Goal: Use online tool/utility: Utilize a website feature to perform a specific function

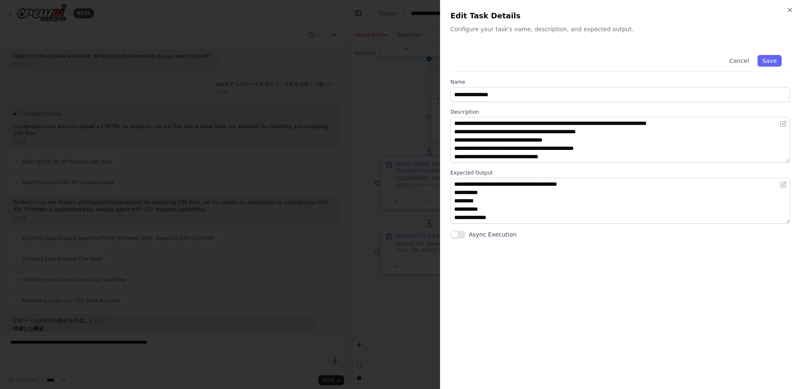
scroll to position [17, 0]
click at [786, 12] on h2 "Edit Task Details" at bounding box center [620, 16] width 340 height 12
click at [787, 11] on icon "button" at bounding box center [790, 10] width 7 height 7
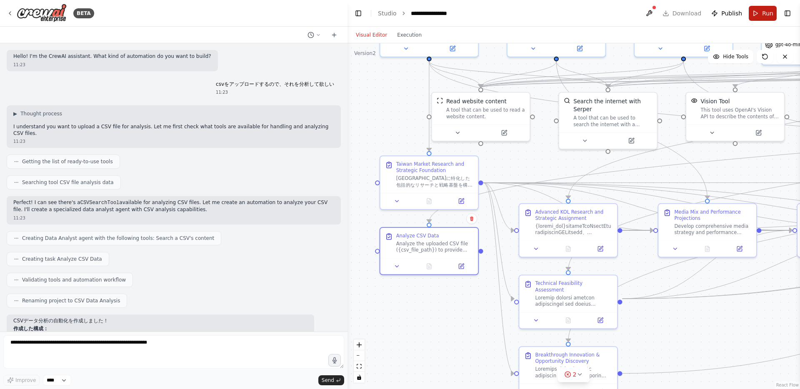
click at [759, 10] on button "Run" at bounding box center [763, 13] width 28 height 15
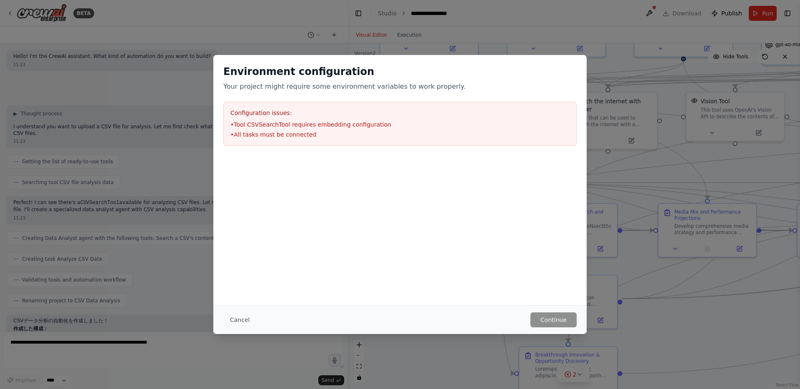
click at [361, 106] on div "Configuration issues: • Tool CSVSearchTool requires embedding configuration • A…" at bounding box center [399, 124] width 353 height 44
click at [242, 322] on button "Cancel" at bounding box center [239, 319] width 33 height 15
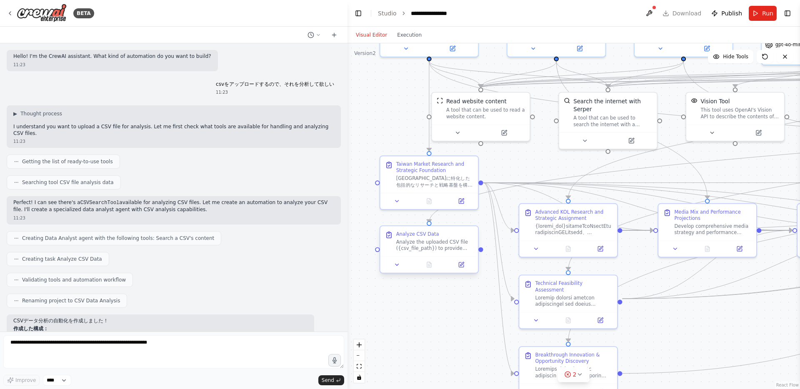
click at [416, 251] on div "Analyze the uploaded CSV file ({csv_file_path}) to provide comprehensive insigh…" at bounding box center [434, 245] width 77 height 13
click at [402, 264] on button at bounding box center [396, 265] width 27 height 10
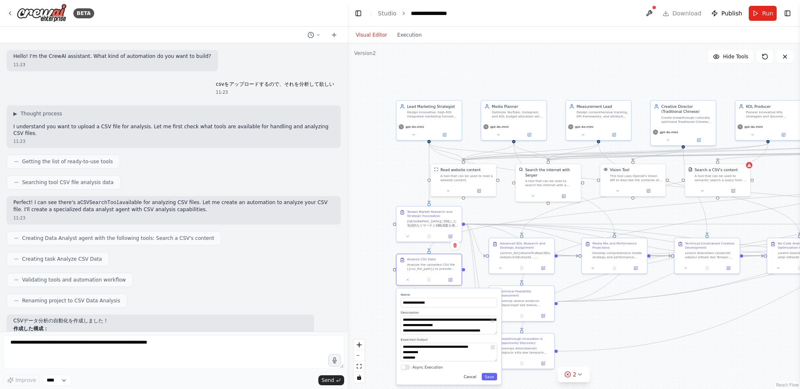
click at [466, 377] on button "Cancel" at bounding box center [469, 376] width 19 height 7
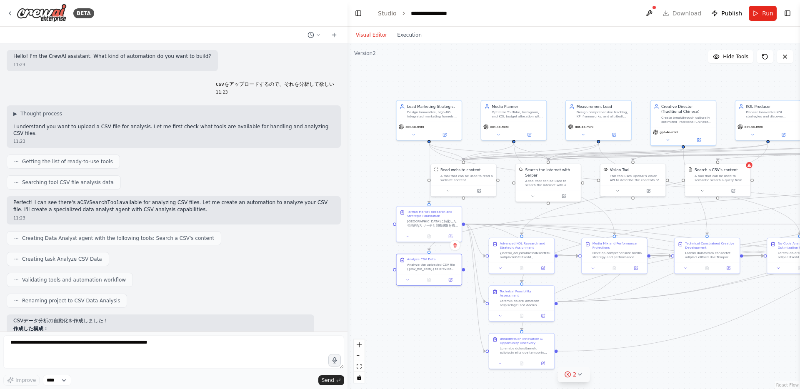
click at [582, 374] on icon at bounding box center [579, 374] width 7 height 7
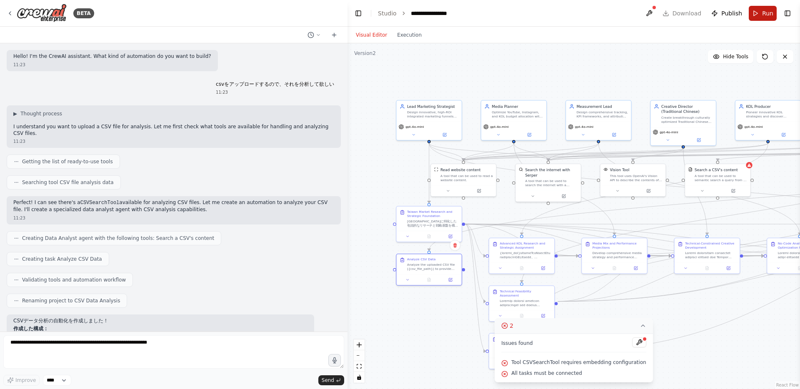
click at [762, 19] on button "Run" at bounding box center [763, 13] width 28 height 15
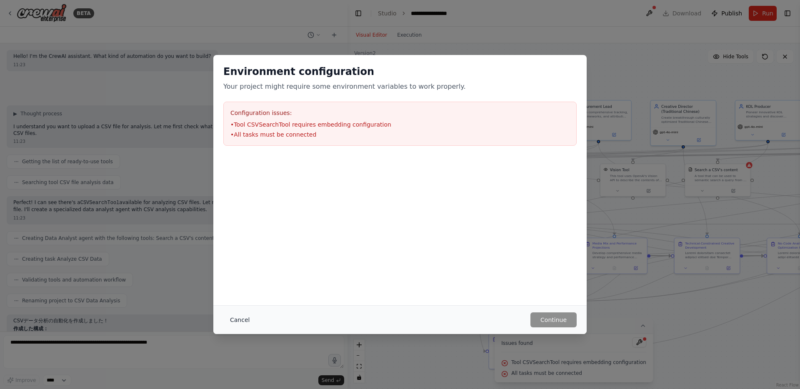
click at [238, 318] on button "Cancel" at bounding box center [239, 319] width 33 height 15
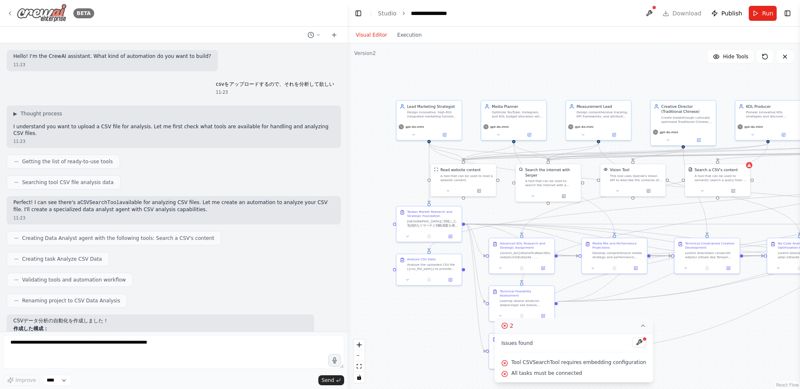
click at [7, 19] on div "BETA" at bounding box center [50, 13] width 87 height 19
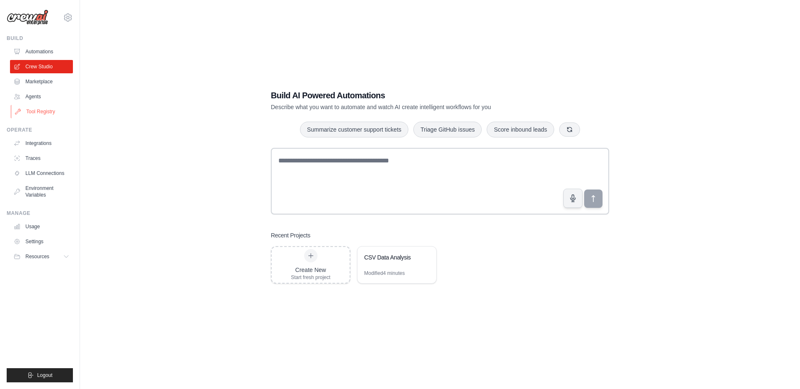
click at [43, 109] on link "Tool Registry" at bounding box center [42, 111] width 63 height 13
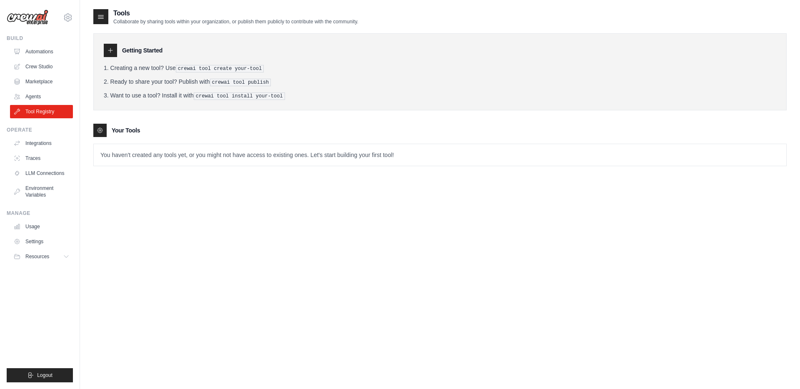
click at [160, 49] on h3 "Getting Started" at bounding box center [142, 50] width 40 height 8
click at [106, 16] on div at bounding box center [100, 16] width 15 height 15
click at [100, 16] on icon at bounding box center [101, 16] width 8 height 8
click at [99, 136] on tools-list\a "Your Tools You haven't created any tools yet, or you might not have access to e…" at bounding box center [439, 145] width 693 height 42
click at [43, 69] on link "Crew Studio" at bounding box center [42, 66] width 63 height 13
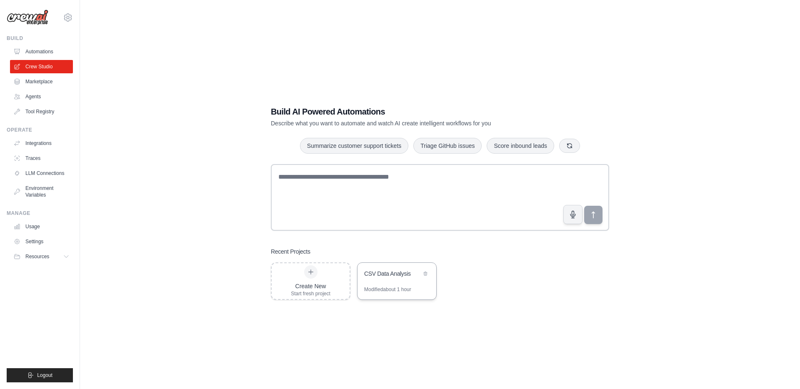
click at [388, 275] on div "CSV Data Analysis" at bounding box center [392, 274] width 57 height 8
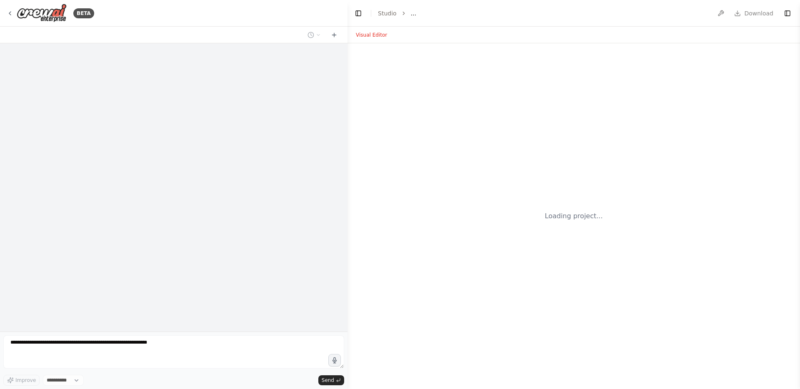
select select "****"
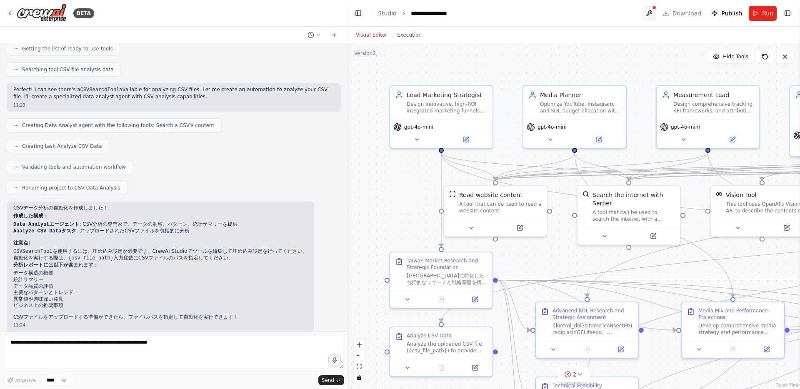
click at [655, 12] on button at bounding box center [648, 13] width 13 height 15
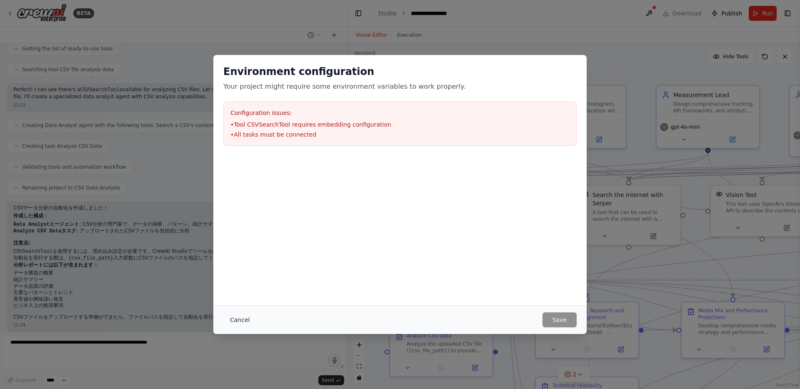
click at [247, 314] on button "Cancel" at bounding box center [239, 319] width 33 height 15
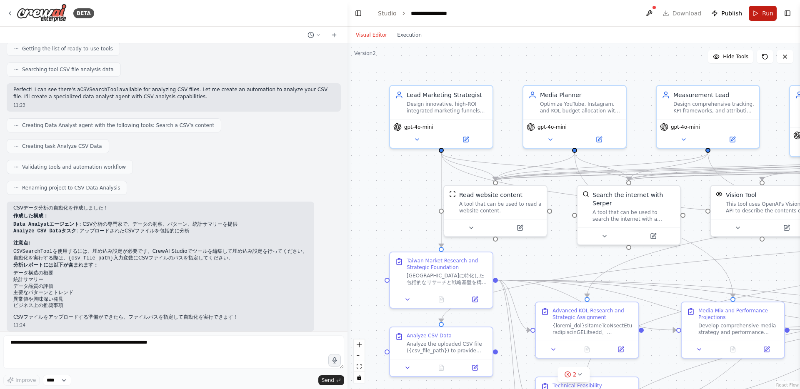
click at [762, 14] on span "Run" at bounding box center [767, 13] width 11 height 8
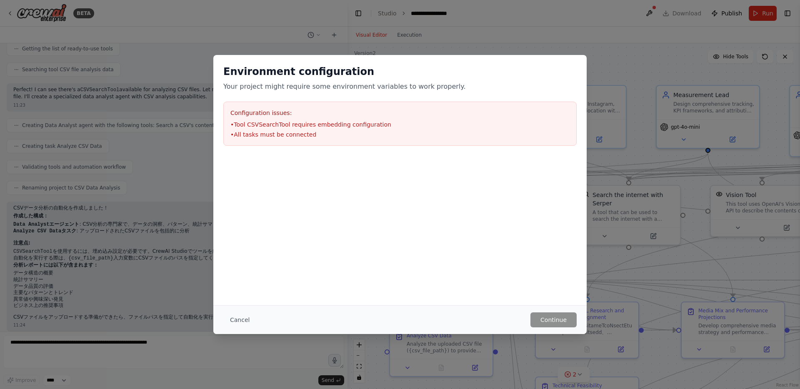
click at [116, 25] on div "Environment configuration Your project might require some environment variables…" at bounding box center [400, 194] width 800 height 389
click at [237, 319] on button "Cancel" at bounding box center [239, 319] width 33 height 15
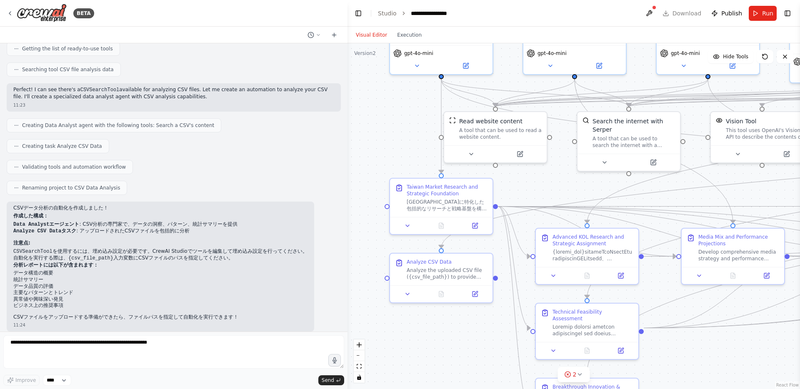
drag, startPoint x: 397, startPoint y: 210, endPoint x: 399, endPoint y: 105, distance: 104.2
click at [399, 105] on div ".deletable-edge-delete-btn { width: 20px; height: 20px; border: 0px solid #ffff…" at bounding box center [573, 216] width 452 height 346
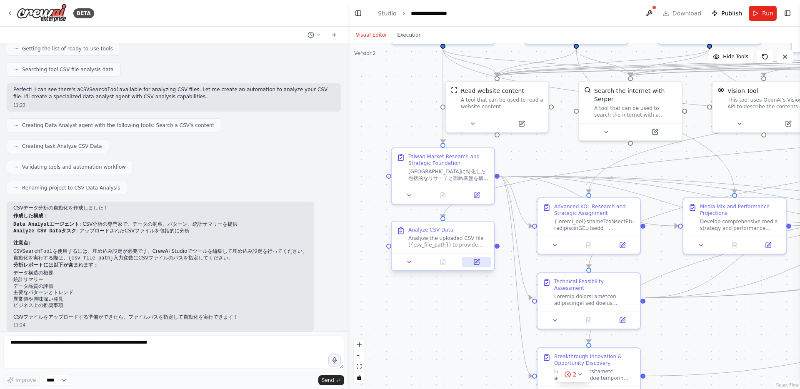
click at [473, 263] on icon at bounding box center [476, 262] width 7 height 7
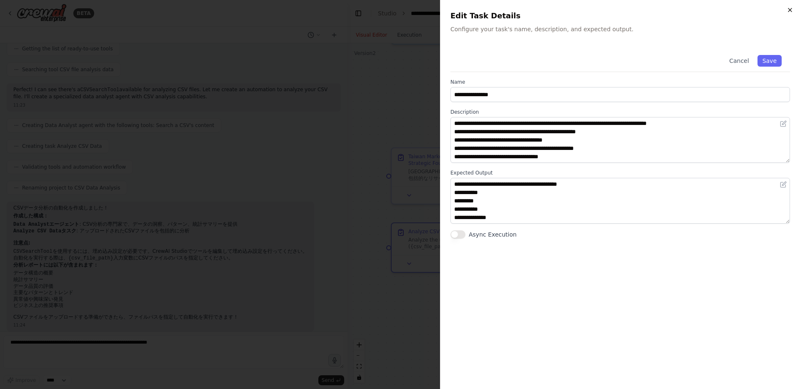
click at [787, 8] on icon "button" at bounding box center [790, 10] width 7 height 7
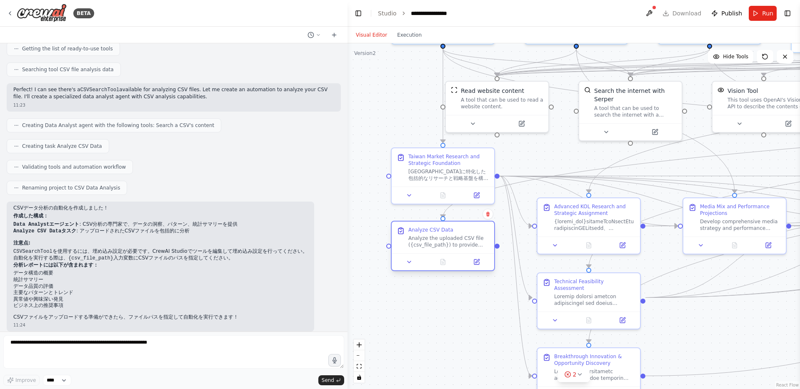
click at [428, 235] on div "Analyze the uploaded CSV file ({csv_file_path}) to provide comprehensive insigh…" at bounding box center [448, 241] width 81 height 13
click at [368, 219] on div ".deletable-edge-delete-btn { width: 20px; height: 20px; border: 0px solid #ffff…" at bounding box center [573, 216] width 452 height 346
click at [412, 237] on div "Analyze the uploaded CSV file ({csv_file_path}) to provide comprehensive insigh…" at bounding box center [448, 241] width 81 height 13
drag, startPoint x: 444, startPoint y: 229, endPoint x: 436, endPoint y: 225, distance: 8.9
click at [436, 225] on div "Analyze CSV Data Analyze the uploaded CSV file ({csv_file_path}) to provide com…" at bounding box center [434, 238] width 102 height 32
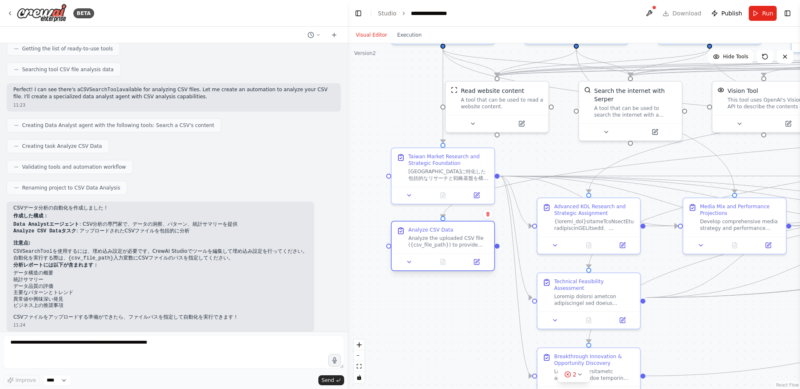
drag, startPoint x: 437, startPoint y: 231, endPoint x: 445, endPoint y: 231, distance: 7.9
click at [445, 231] on div "Analyze CSV Data" at bounding box center [430, 230] width 45 height 7
click at [734, 55] on span "Hide Tools" at bounding box center [735, 56] width 25 height 7
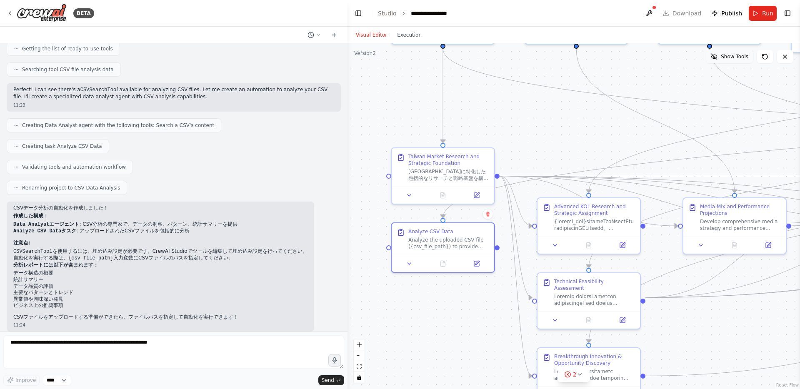
click at [734, 55] on span "Show Tools" at bounding box center [734, 56] width 27 height 7
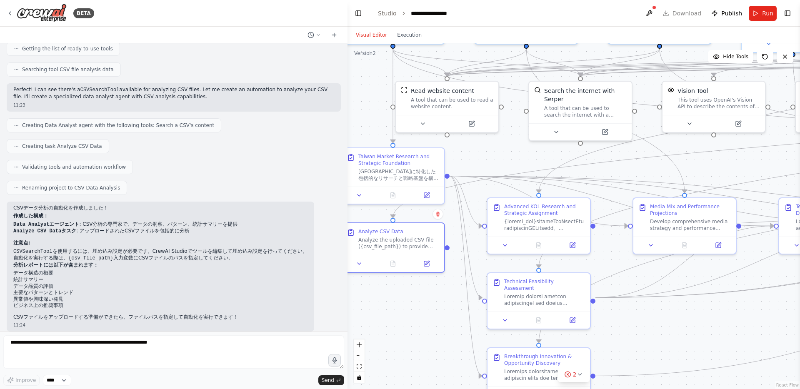
drag, startPoint x: 595, startPoint y: 153, endPoint x: 442, endPoint y: 148, distance: 153.4
click at [442, 148] on div ".deletable-edge-delete-btn { width: 20px; height: 20px; border: 0px solid #ffff…" at bounding box center [573, 216] width 452 height 346
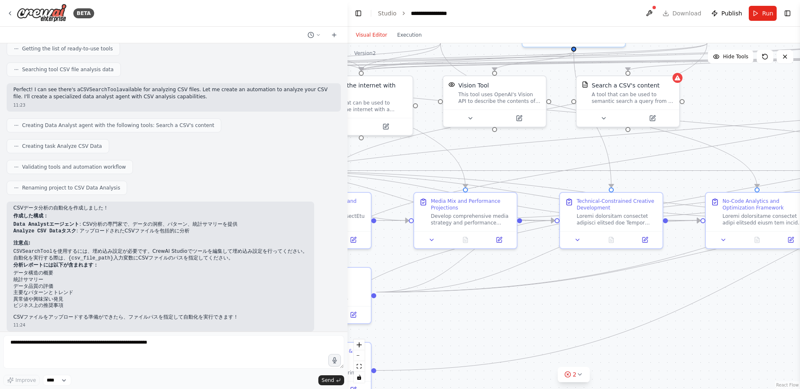
drag, startPoint x: 648, startPoint y: 151, endPoint x: 532, endPoint y: 150, distance: 115.8
click at [532, 150] on div ".deletable-edge-delete-btn { width: 20px; height: 20px; border: 0px solid #ffff…" at bounding box center [573, 216] width 452 height 346
click at [617, 95] on div "A tool that can be used to semantic search a query from a CSV's content." at bounding box center [633, 95] width 82 height 13
click at [653, 119] on icon at bounding box center [652, 116] width 7 height 7
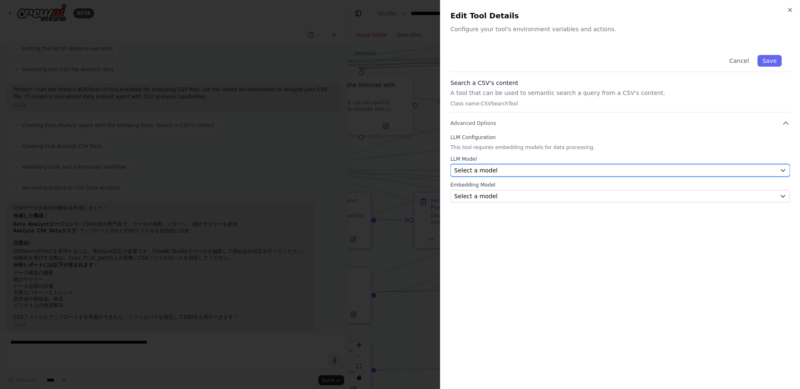
click at [615, 170] on div "Select a model" at bounding box center [615, 170] width 322 height 8
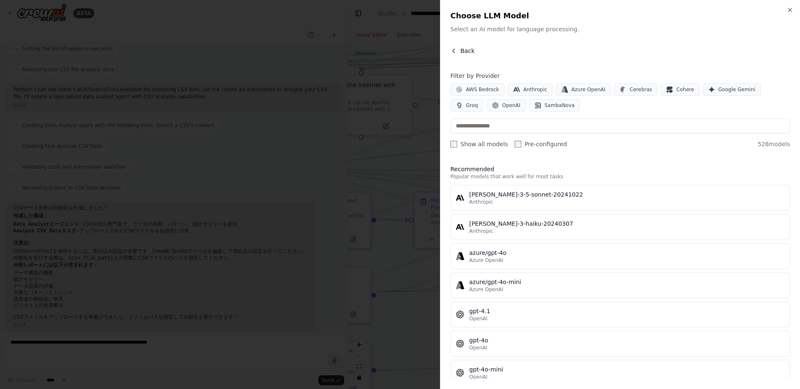
click at [460, 52] on span "Back" at bounding box center [467, 51] width 14 height 8
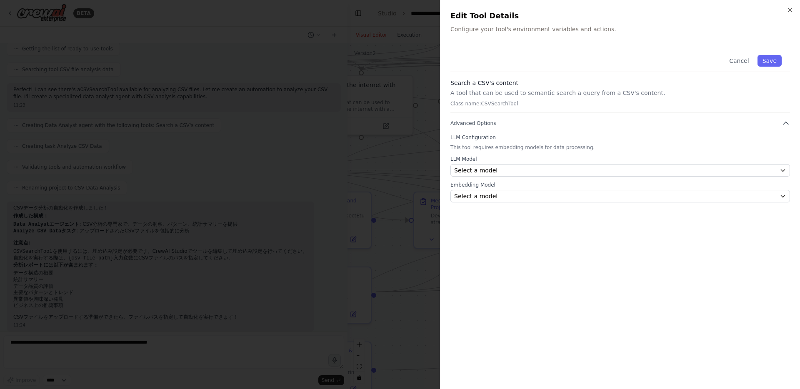
click at [451, 250] on div "Cancel Save Search a CSV's content A tool that can be used to semantic search a…" at bounding box center [620, 213] width 340 height 332
click at [420, 227] on div at bounding box center [400, 194] width 800 height 389
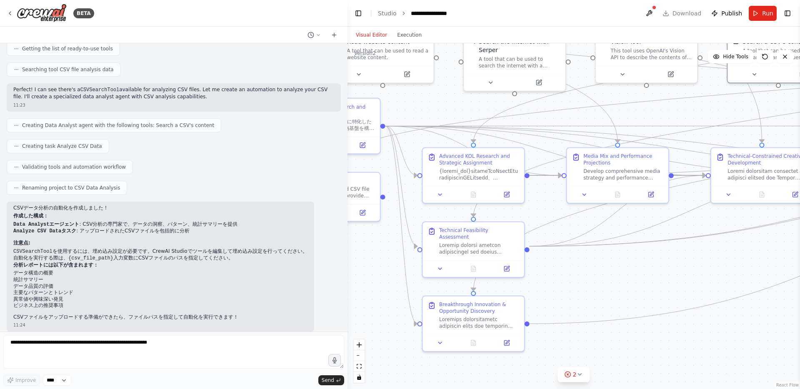
drag, startPoint x: 417, startPoint y: 157, endPoint x: 641, endPoint y: 104, distance: 229.6
click at [640, 104] on div ".deletable-edge-delete-btn { width: 20px; height: 20px; border: 0px solid #ffff…" at bounding box center [573, 216] width 452 height 346
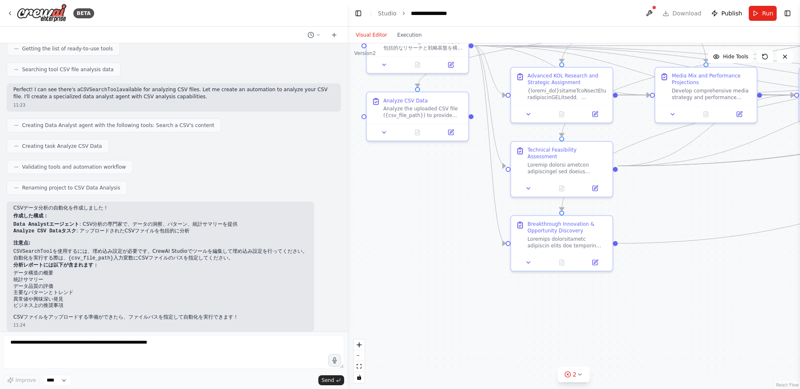
drag, startPoint x: 375, startPoint y: 259, endPoint x: 392, endPoint y: 187, distance: 73.7
click at [392, 187] on div ".deletable-edge-delete-btn { width: 20px; height: 20px; border: 0px solid #ffff…" at bounding box center [573, 216] width 452 height 346
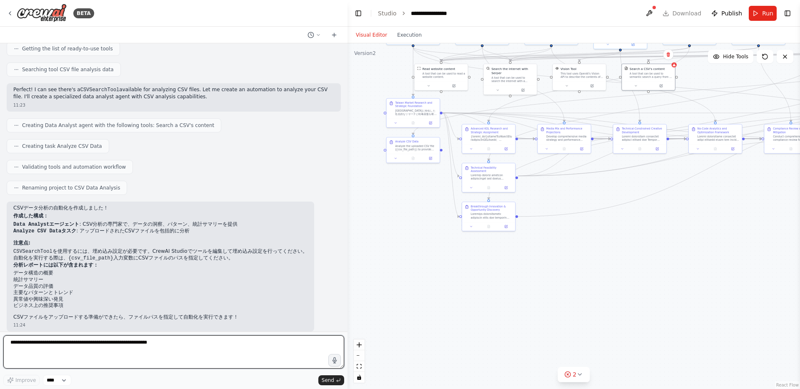
click at [143, 342] on textarea at bounding box center [173, 351] width 341 height 33
type textarea "*"
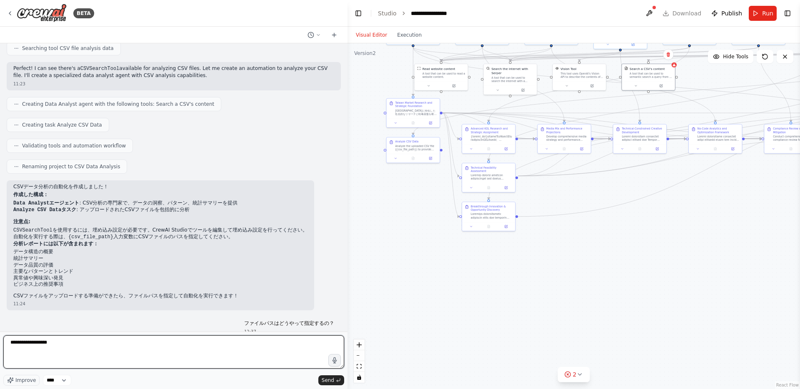
type textarea "**********"
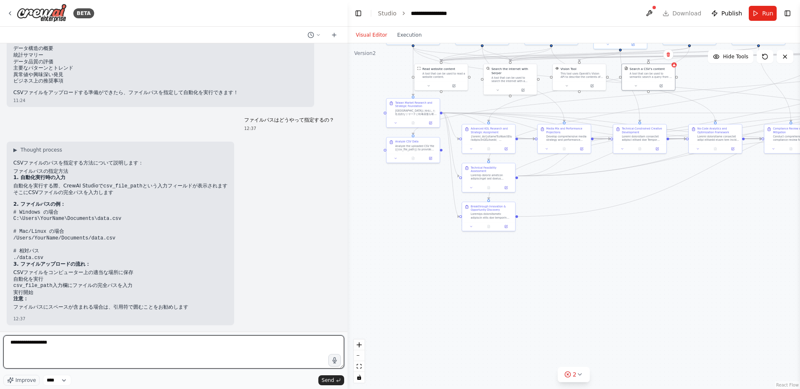
scroll to position [352, 0]
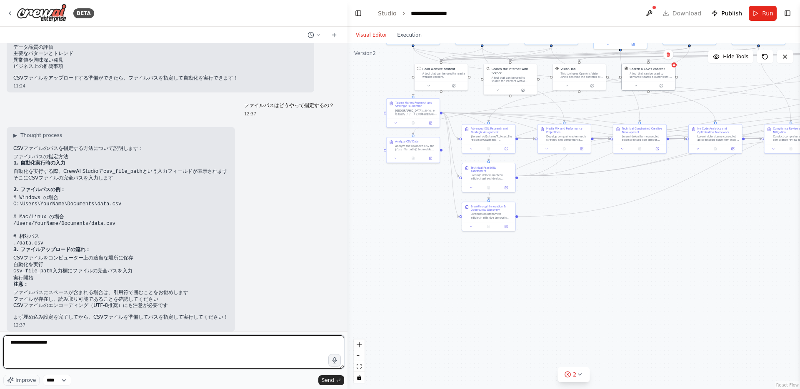
click at [108, 353] on textarea "**********" at bounding box center [173, 351] width 341 height 33
click at [108, 350] on textarea "**********" at bounding box center [173, 351] width 341 height 33
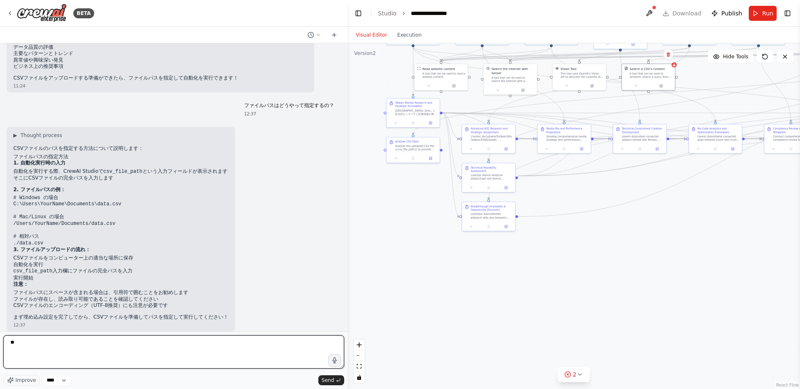
type textarea "*"
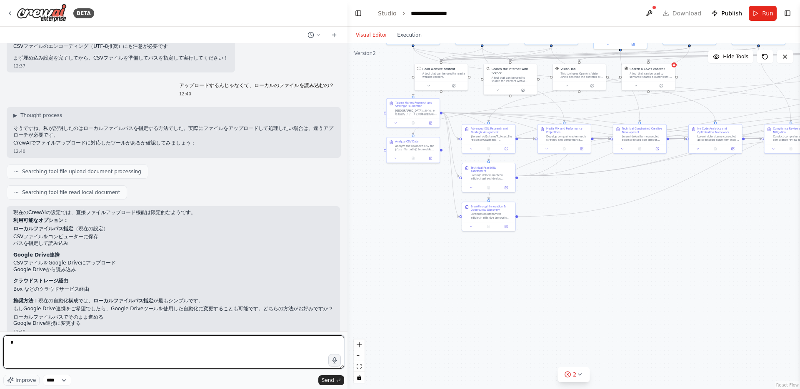
scroll to position [617, 0]
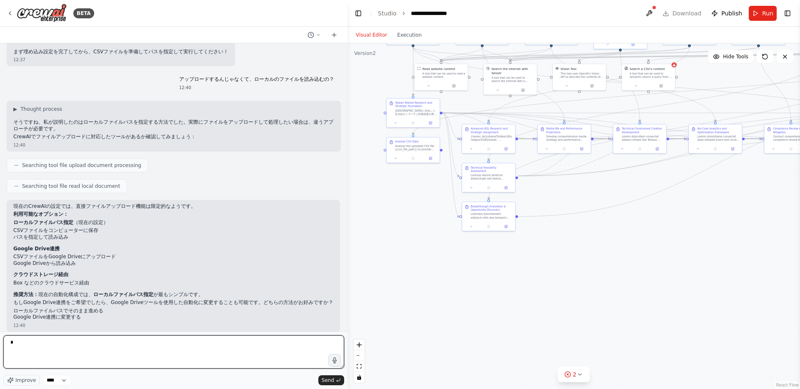
click at [50, 344] on textarea "*" at bounding box center [173, 351] width 341 height 33
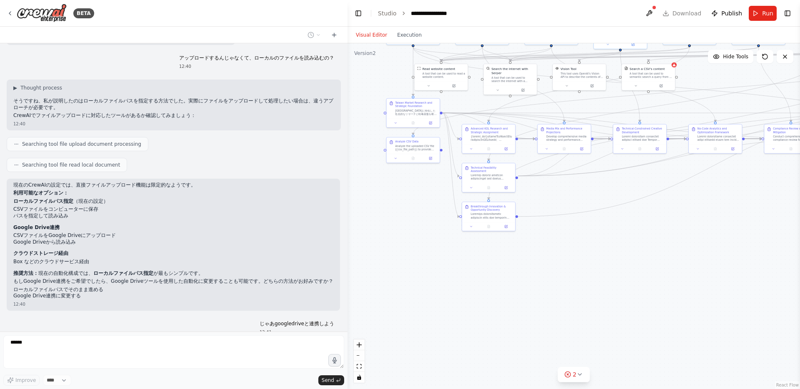
scroll to position [667, 0]
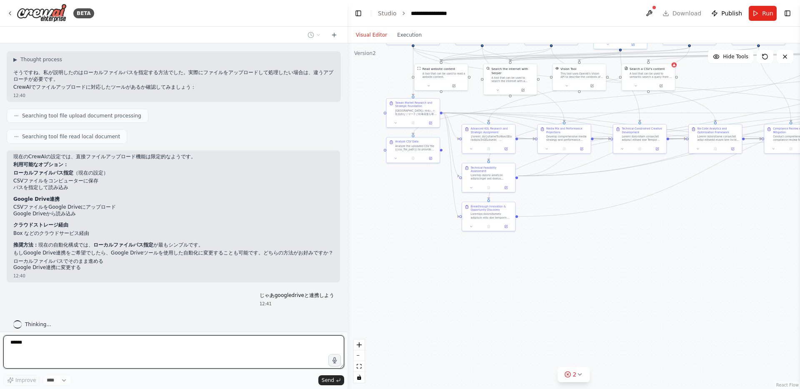
click at [46, 341] on textarea "******" at bounding box center [173, 351] width 341 height 33
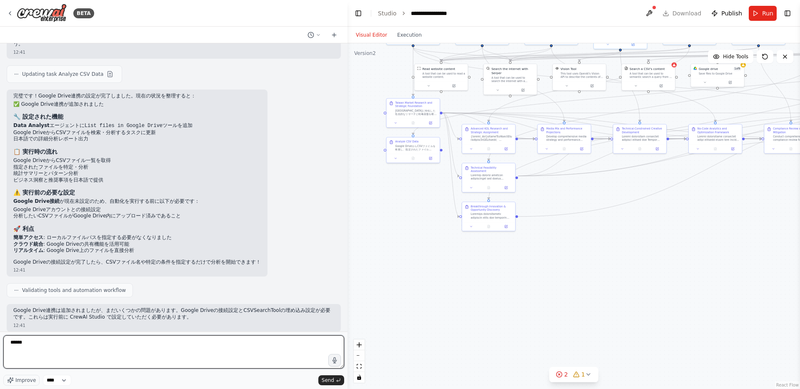
scroll to position [1235, 0]
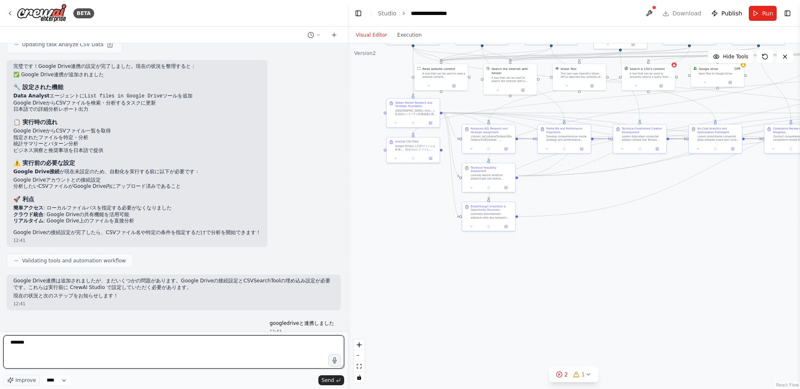
type textarea "*******"
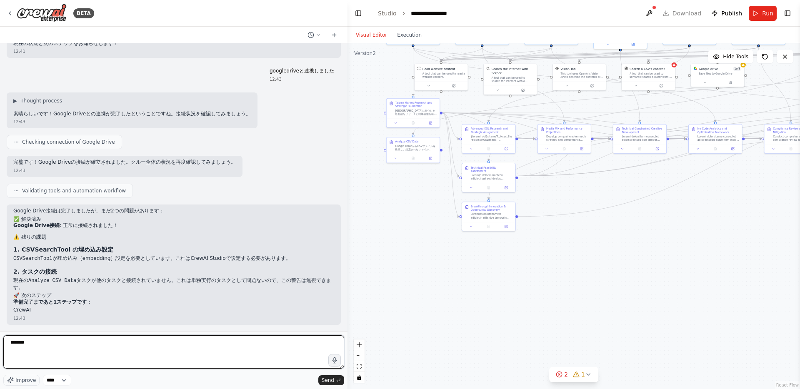
scroll to position [1521, 0]
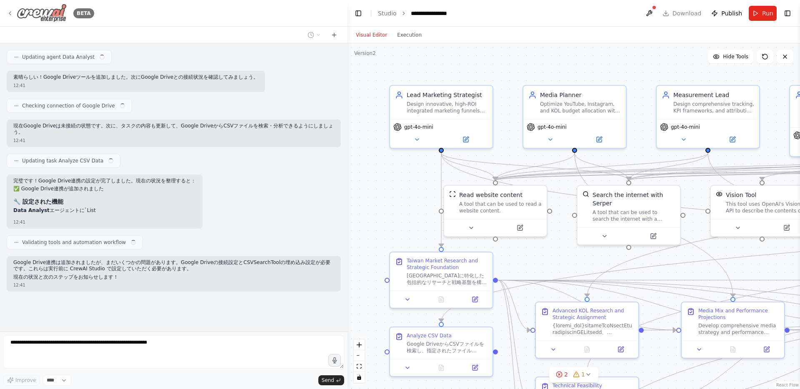
click at [12, 13] on icon at bounding box center [10, 13] width 7 height 7
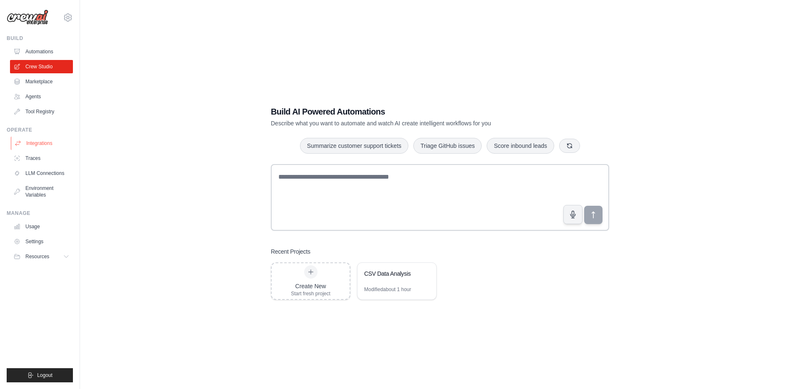
click at [56, 142] on link "Integrations" at bounding box center [42, 143] width 63 height 13
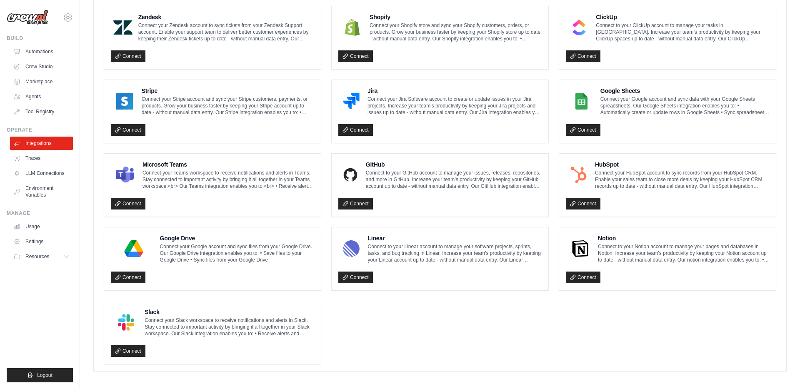
scroll to position [391, 0]
click at [124, 275] on link "Connect" at bounding box center [128, 277] width 35 height 12
click at [119, 275] on icon at bounding box center [118, 277] width 6 height 6
click at [172, 237] on h4 "Google Drive" at bounding box center [237, 238] width 154 height 8
click at [134, 272] on link "Connect" at bounding box center [128, 277] width 35 height 12
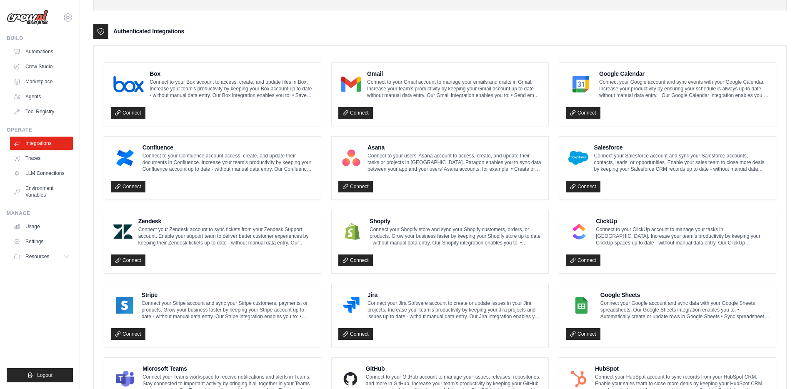
scroll to position [153, 0]
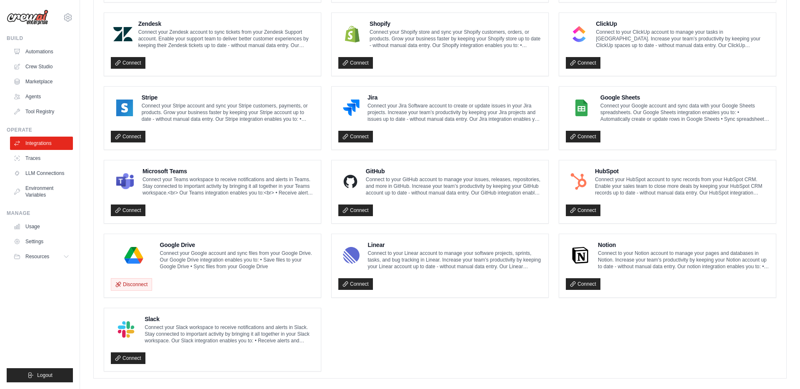
scroll to position [420, 0]
